Goal: Task Accomplishment & Management: Complete application form

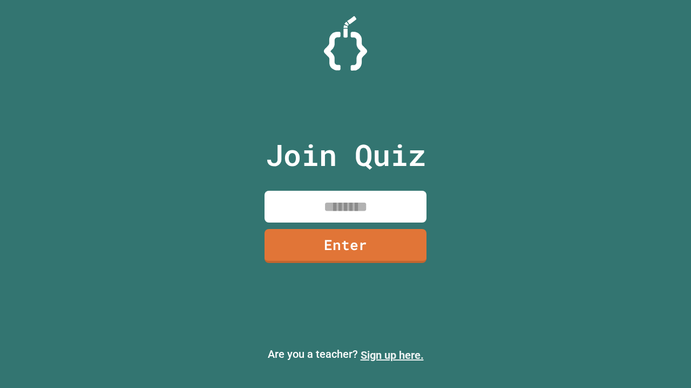
click at [392, 356] on link "Sign up here." at bounding box center [391, 355] width 63 height 13
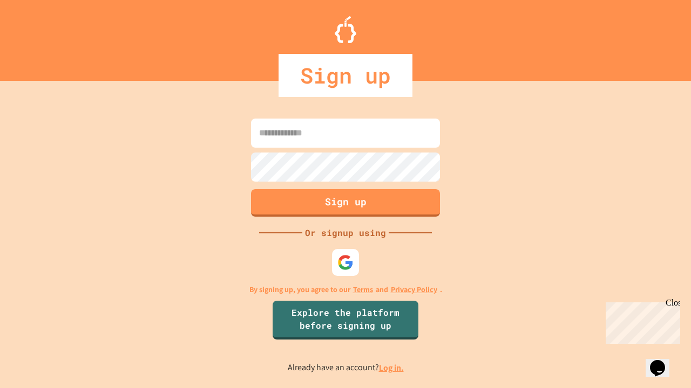
click at [392, 368] on link "Log in." at bounding box center [391, 368] width 25 height 11
